Goal: Information Seeking & Learning: Understand process/instructions

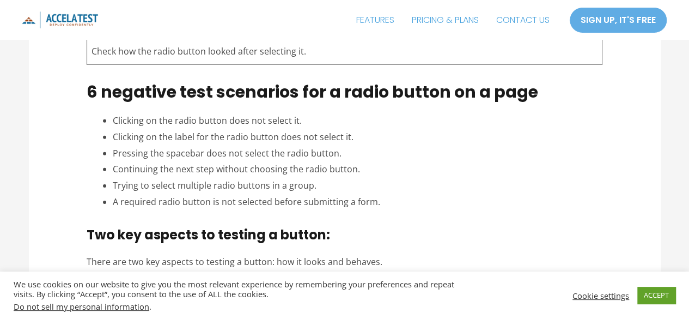
scroll to position [1633, 0]
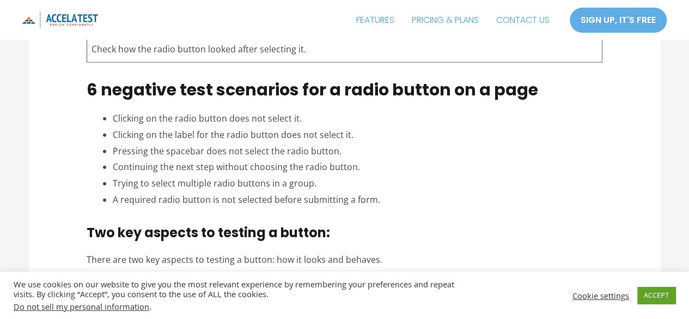
click at [113, 113] on li "Clicking on the radio button does not select it." at bounding box center [358, 119] width 490 height 16
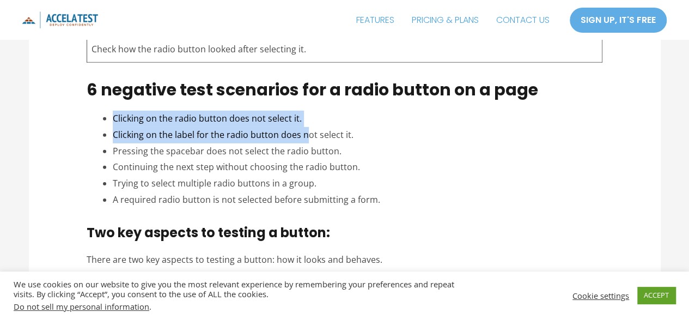
drag, startPoint x: 113, startPoint y: 113, endPoint x: 307, endPoint y: 123, distance: 193.6
click at [307, 123] on ul "Clicking on the radio button does not select it. Clicking on the label for the …" at bounding box center [358, 159] width 490 height 97
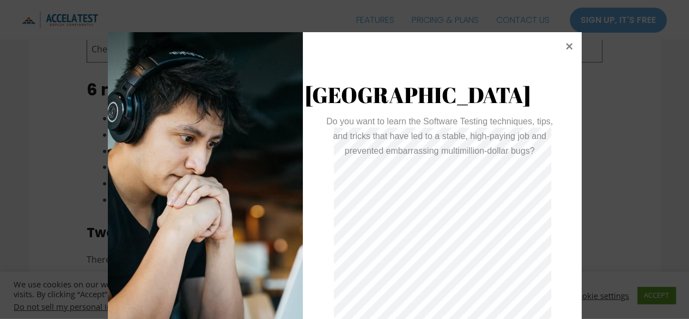
scroll to position [32, 0]
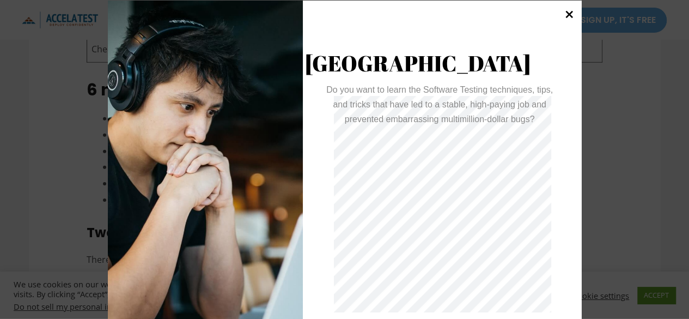
click at [561, 15] on icon at bounding box center [568, 14] width 15 height 15
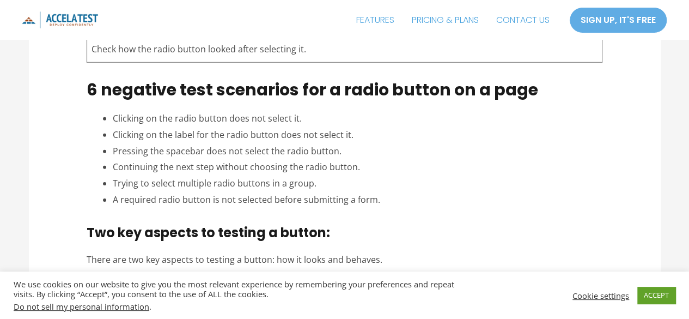
click at [111, 112] on div "6 negative test scenarios for a radio button on a page Clicking on the radio bu…" at bounding box center [345, 143] width 516 height 127
click at [113, 112] on li "Clicking on the radio button does not select it." at bounding box center [358, 119] width 490 height 16
drag, startPoint x: 113, startPoint y: 112, endPoint x: 309, endPoint y: 112, distance: 196.6
click at [309, 112] on li "Clicking on the radio button does not select it." at bounding box center [358, 119] width 490 height 16
copy li "Clicking on the radio button does not select it."
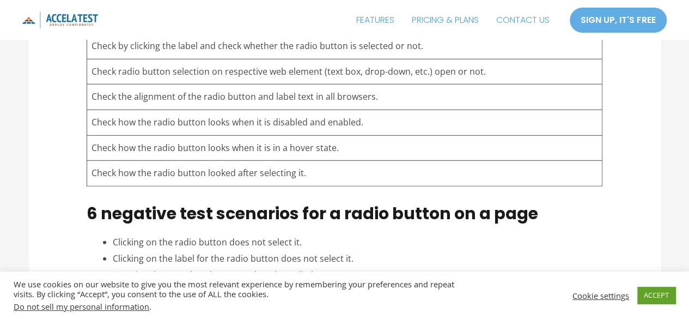
scroll to position [1509, 0]
